Goal: Transaction & Acquisition: Purchase product/service

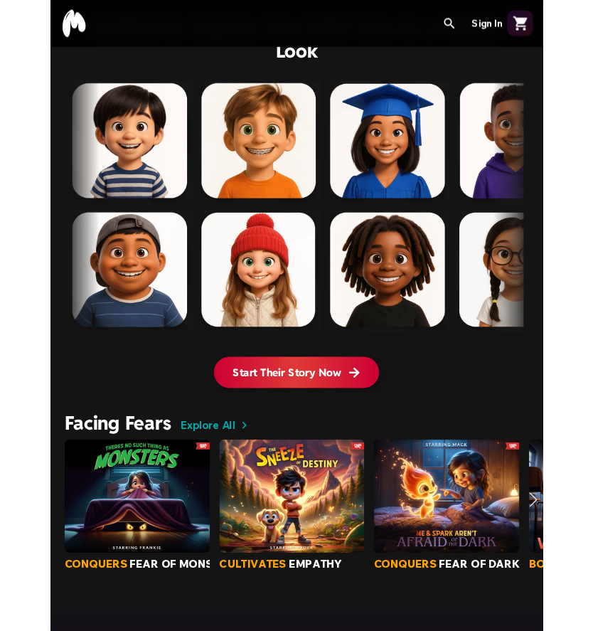
scroll to position [937, 0]
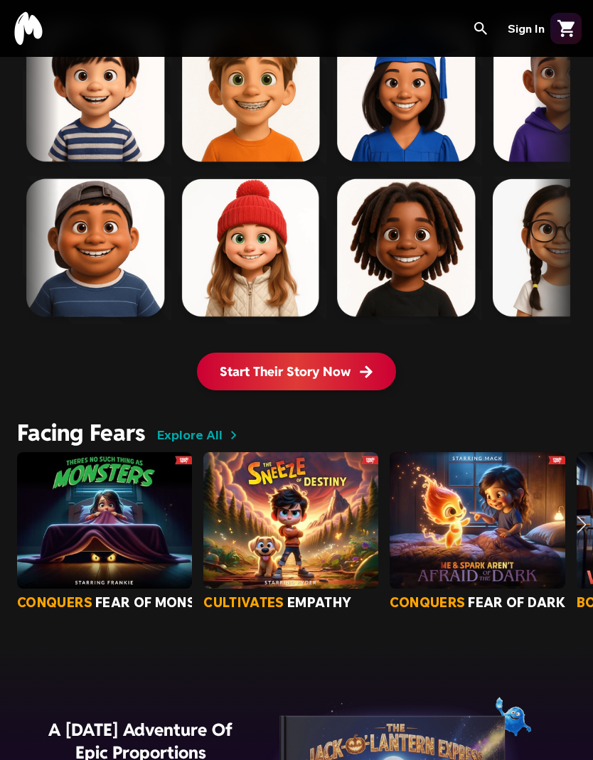
scroll to position [1028, 0]
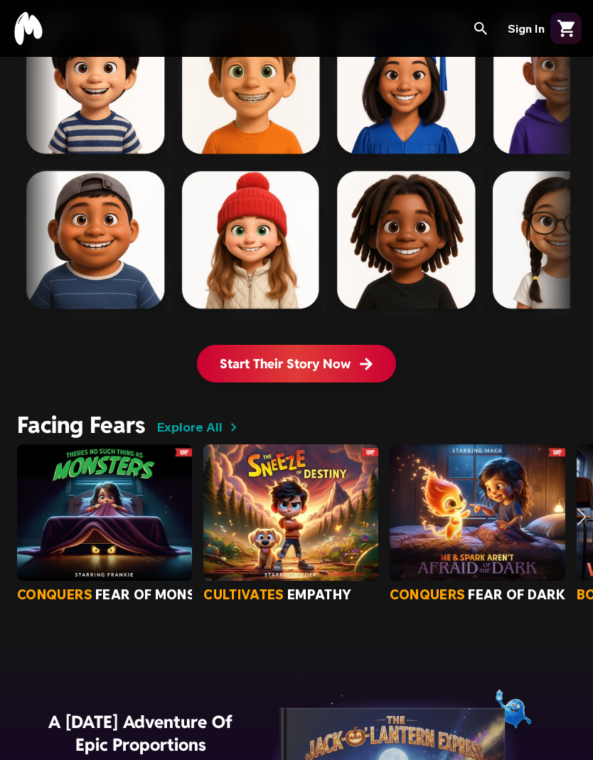
click at [198, 419] on span "Explore All" at bounding box center [189, 428] width 66 height 20
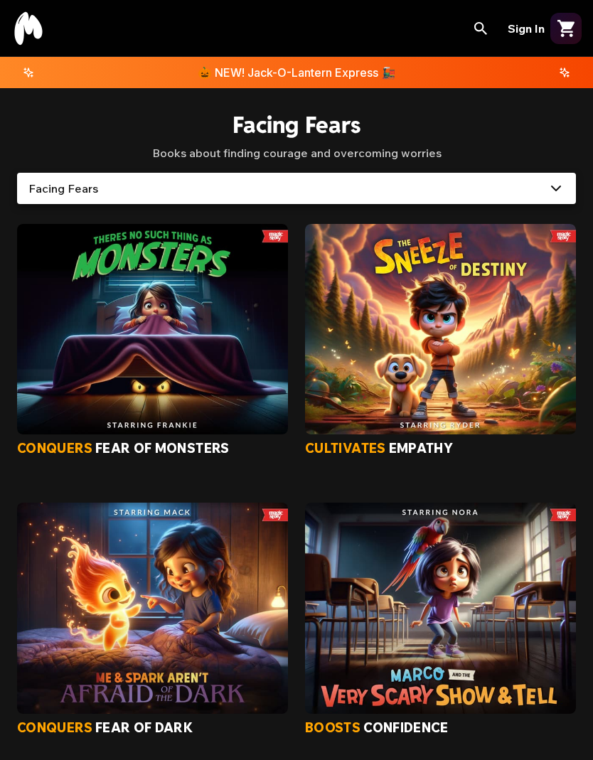
click at [189, 420] on img "Book There's No Such Thing As Monsters" at bounding box center [152, 329] width 271 height 211
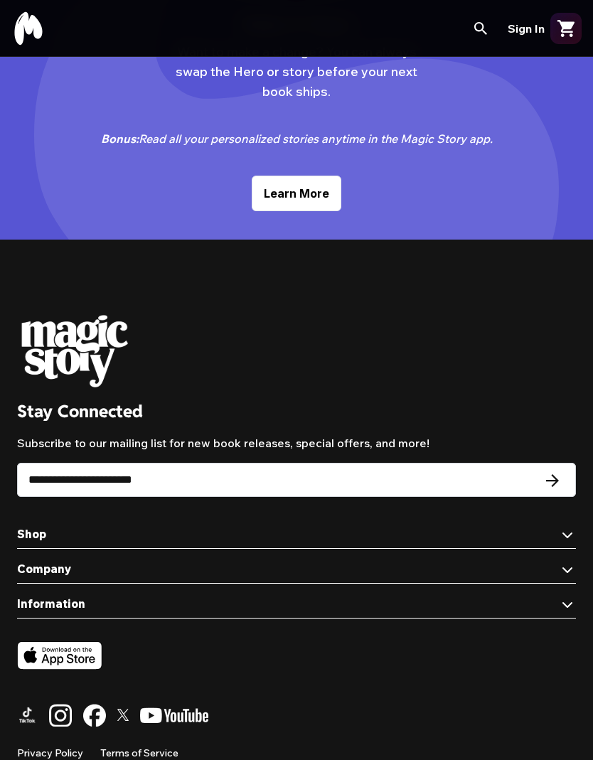
scroll to position [2953, 0]
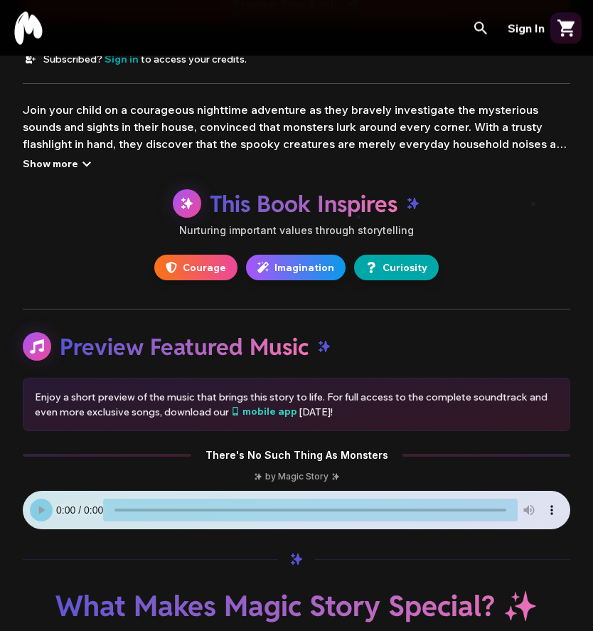
click at [218, 590] on h2 "What Makes Magic Story Special? ✨" at bounding box center [297, 607] width 548 height 34
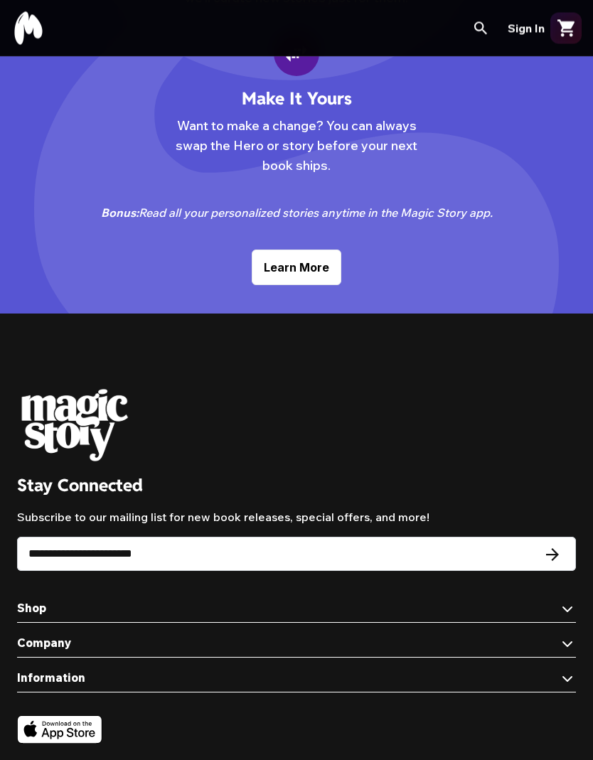
scroll to position [2839, 0]
